Goal: Transaction & Acquisition: Purchase product/service

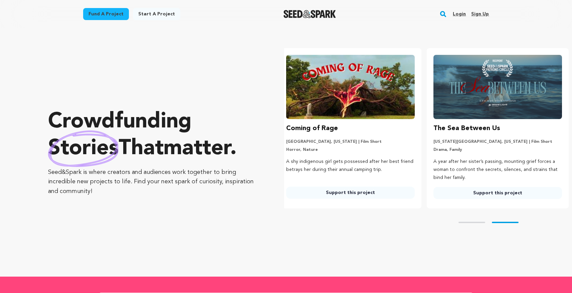
scroll to position [0, 153]
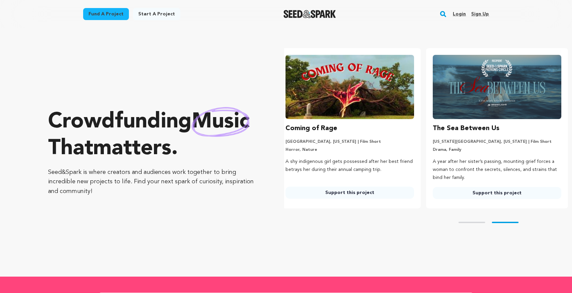
click at [345, 192] on link "Support this project" at bounding box center [350, 192] width 129 height 12
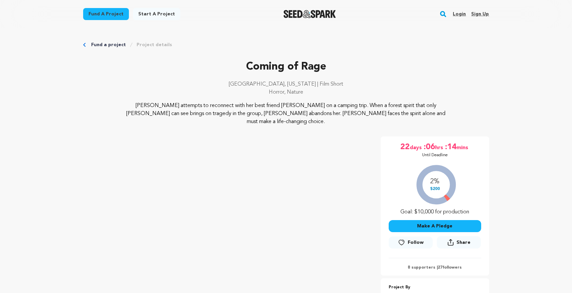
drag, startPoint x: 415, startPoint y: 203, endPoint x: 435, endPoint y: 203, distance: 19.7
click at [435, 203] on div "2% $200 Goal: $10,000 for production" at bounding box center [435, 187] width 93 height 55
click at [427, 203] on div "2% $200 Goal: $10,000 for production" at bounding box center [435, 187] width 93 height 55
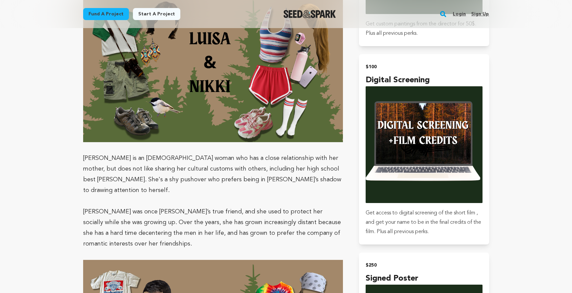
scroll to position [1120, 0]
